Goal: Task Accomplishment & Management: Use online tool/utility

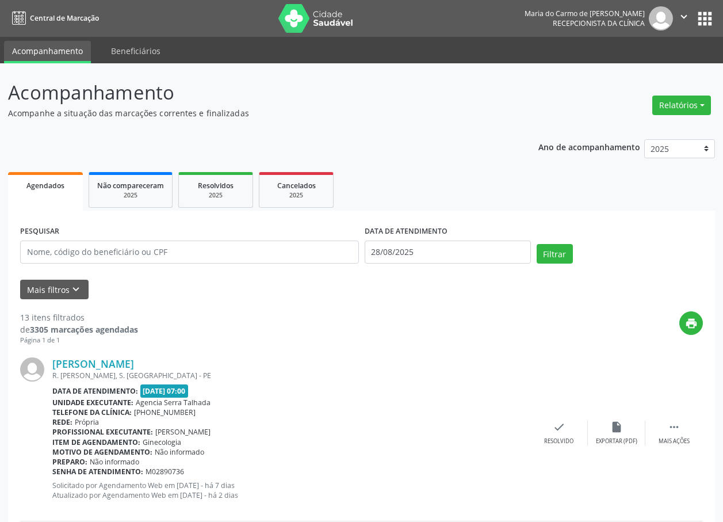
click at [685, 108] on button "Relatórios" at bounding box center [681, 105] width 59 height 20
click at [641, 131] on link "Agendamentos" at bounding box center [650, 130] width 124 height 16
select select "7"
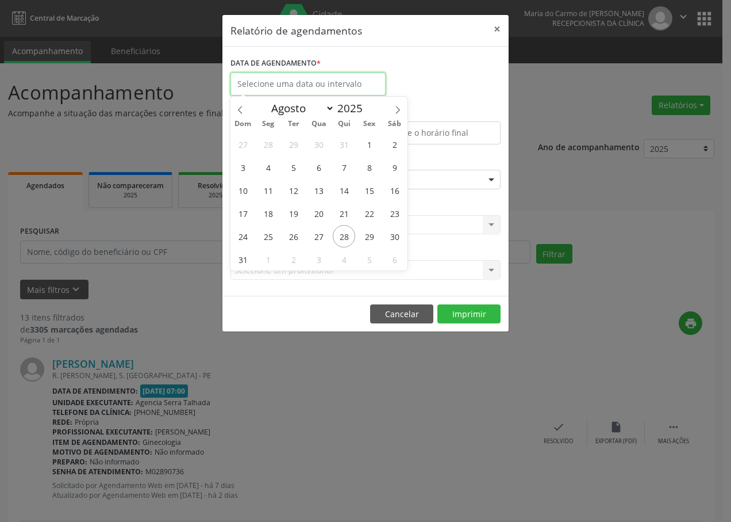
click at [281, 83] on input "text" at bounding box center [308, 83] width 155 height 23
click at [343, 237] on span "28" at bounding box center [344, 236] width 22 height 22
type input "28/08/2025"
click at [343, 237] on span "28" at bounding box center [344, 236] width 22 height 22
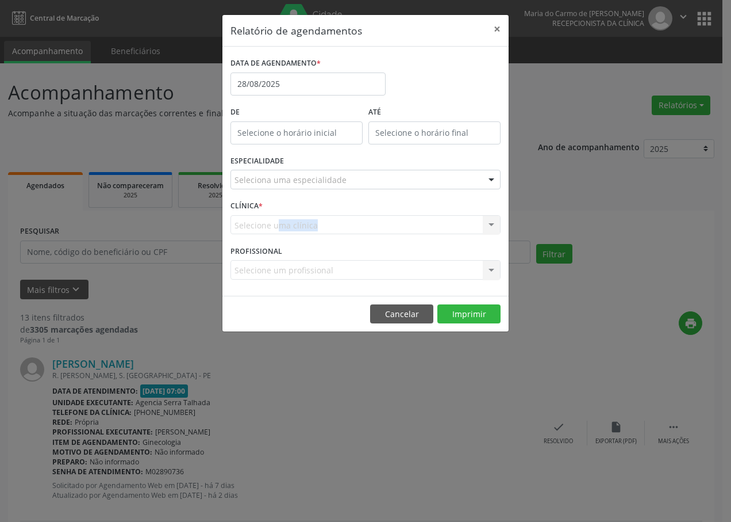
click at [343, 237] on div "CLÍNICA * Selecione uma clínica Nenhum resultado encontrado para: " " Não há ne…" at bounding box center [366, 219] width 276 height 45
click at [492, 178] on div at bounding box center [491, 180] width 17 height 20
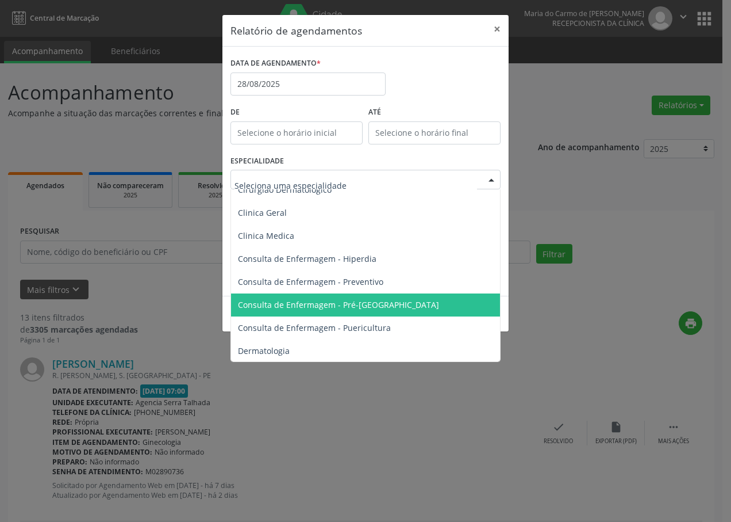
scroll to position [403, 0]
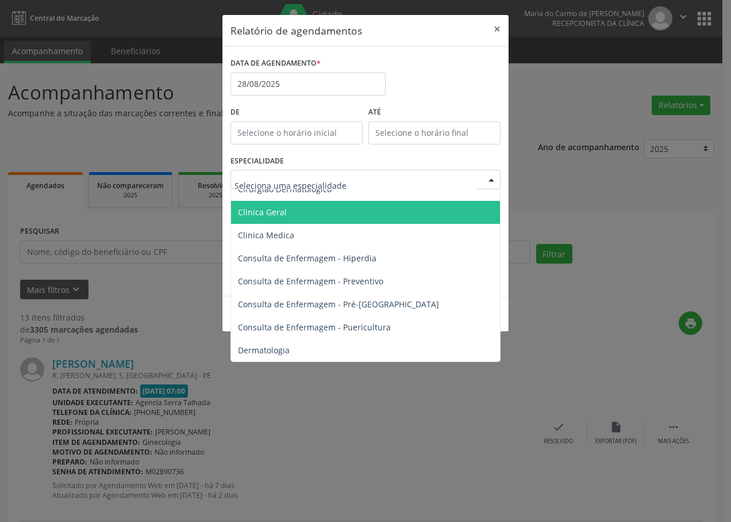
click at [268, 207] on span "Clinica Geral" at bounding box center [262, 211] width 49 height 11
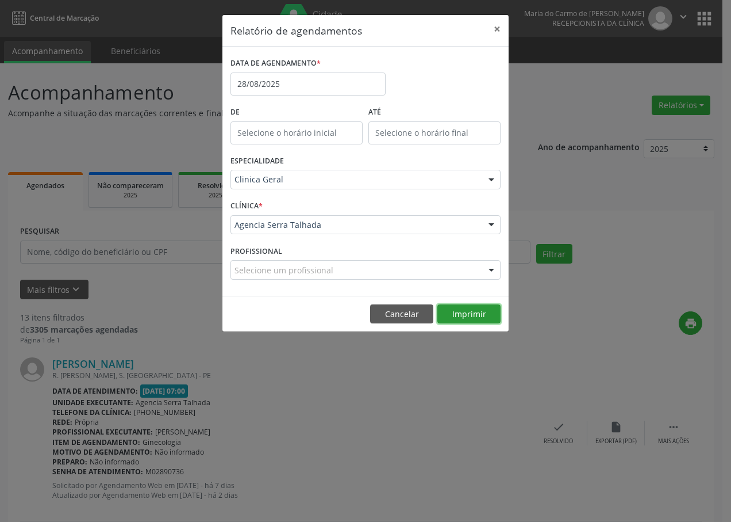
click at [466, 310] on button "Imprimir" at bounding box center [469, 314] width 63 height 20
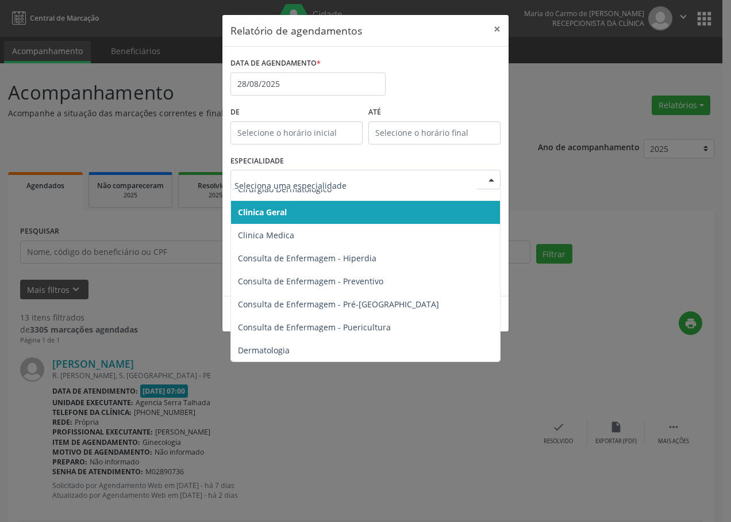
click at [492, 181] on div at bounding box center [491, 180] width 17 height 20
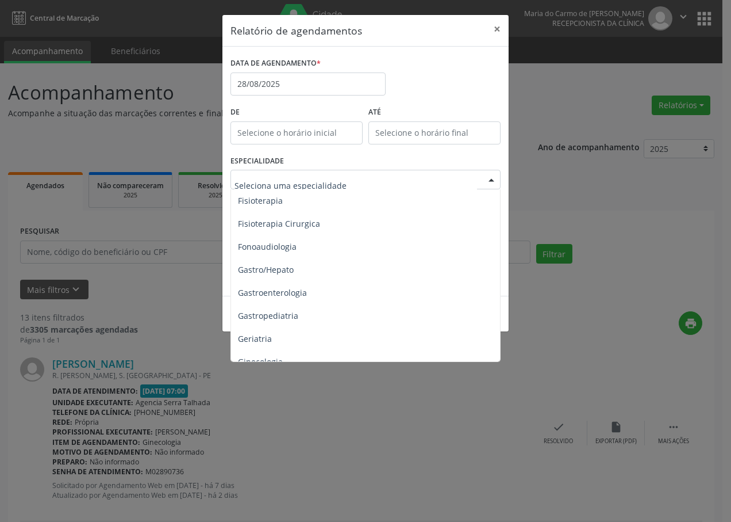
scroll to position [690, 0]
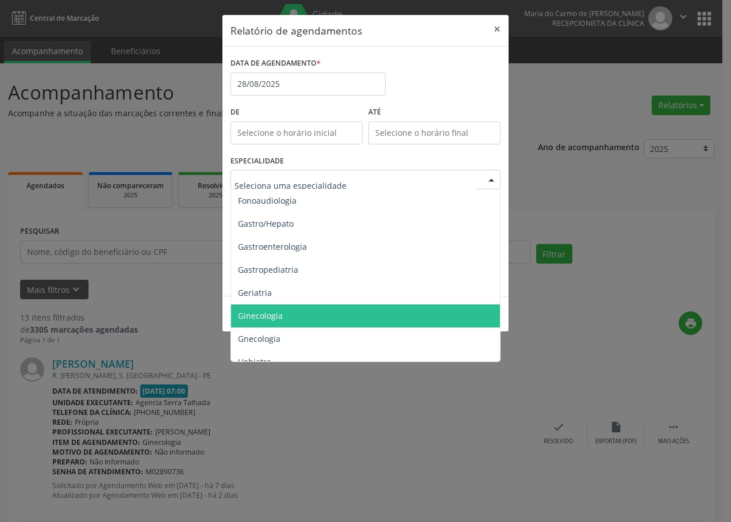
click at [271, 315] on span "Ginecologia" at bounding box center [260, 315] width 45 height 11
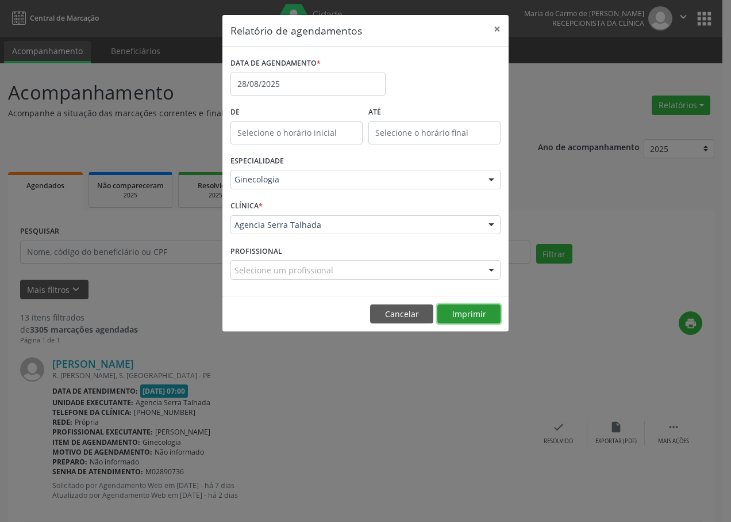
click at [474, 311] on button "Imprimir" at bounding box center [469, 314] width 63 height 20
